Goal: Task Accomplishment & Management: Manage account settings

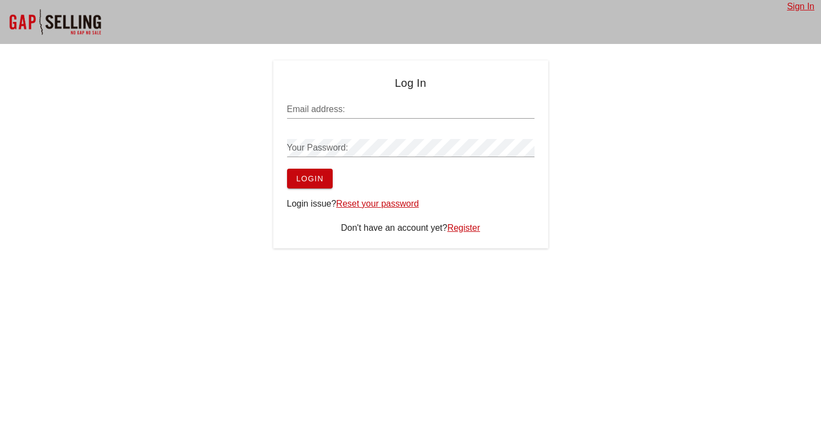
click at [386, 109] on input "Email address:" at bounding box center [410, 110] width 247 height 18
type input "[EMAIL_ADDRESS][DOMAIN_NAME]"
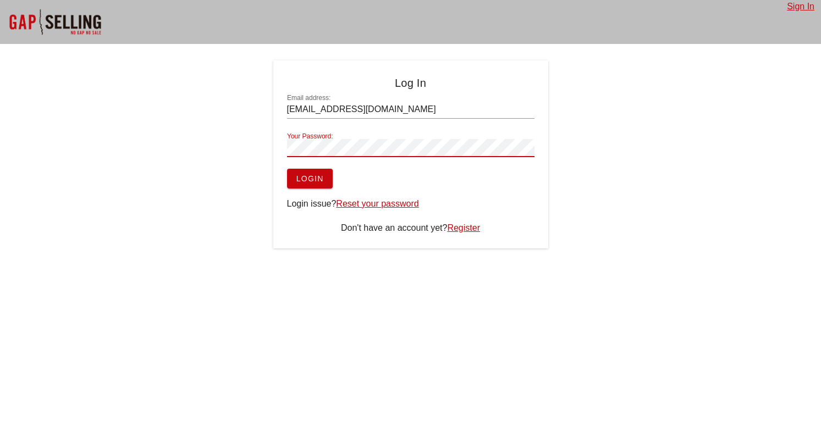
click at [287, 169] on button "Login" at bounding box center [310, 179] width 46 height 20
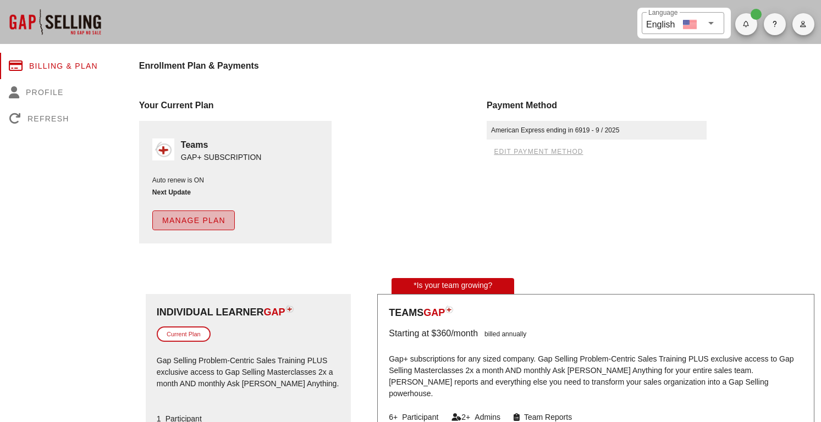
click at [210, 222] on span "Manage Plan" at bounding box center [194, 220] width 64 height 9
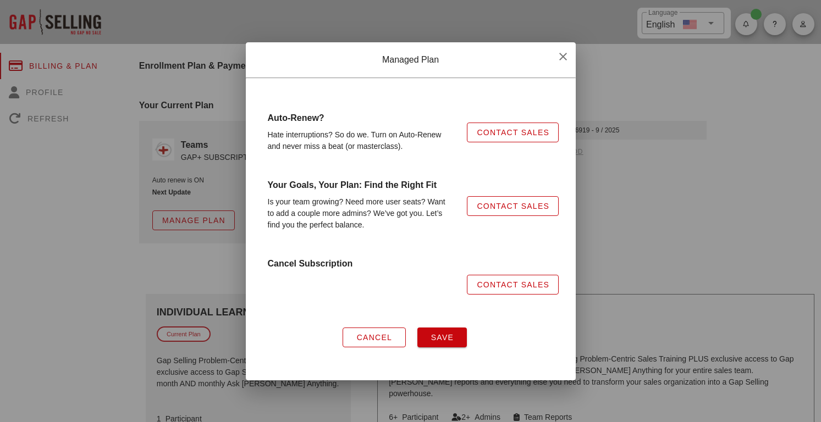
click at [368, 350] on div "Cancel" at bounding box center [373, 337] width 75 height 33
click at [369, 341] on span "Cancel" at bounding box center [374, 337] width 36 height 9
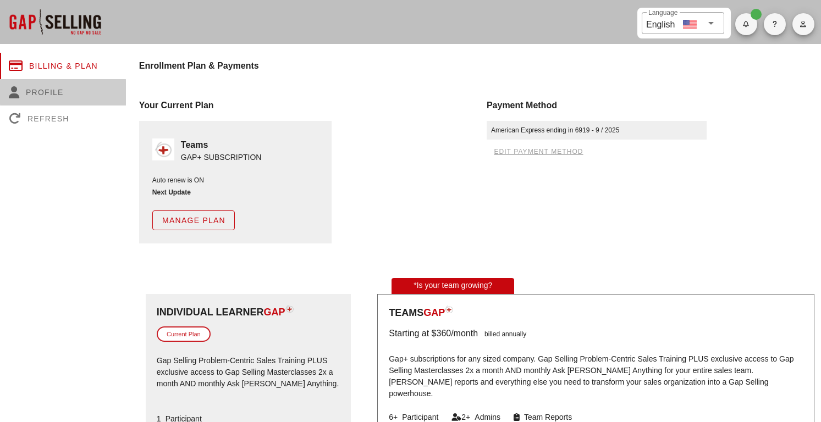
click at [48, 88] on div "Profile" at bounding box center [63, 92] width 126 height 26
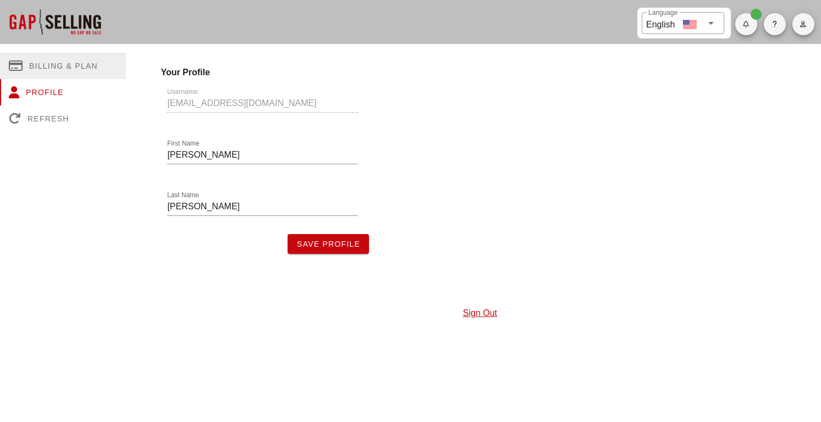
click at [69, 56] on div "Billing & Plan" at bounding box center [63, 66] width 126 height 26
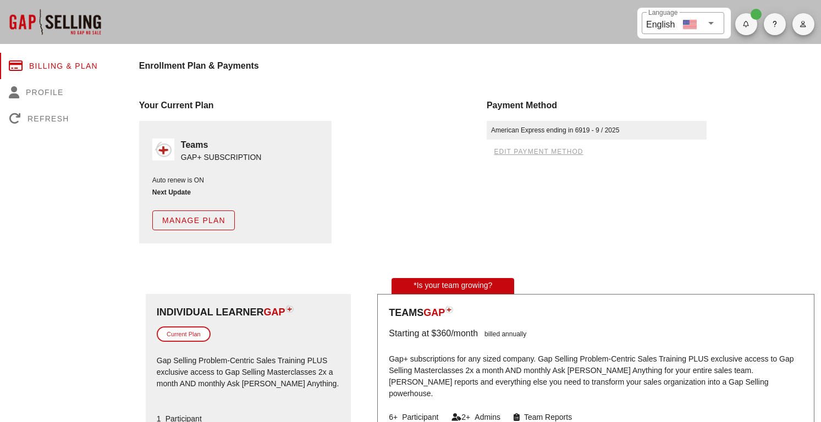
click at [198, 218] on span "Manage Plan" at bounding box center [194, 220] width 64 height 9
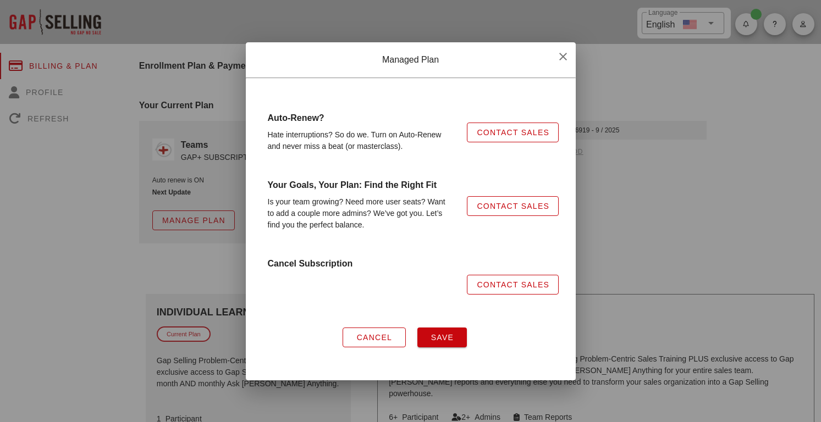
click at [516, 131] on span "Contact Sales" at bounding box center [512, 132] width 73 height 9
